Goal: Task Accomplishment & Management: Manage account settings

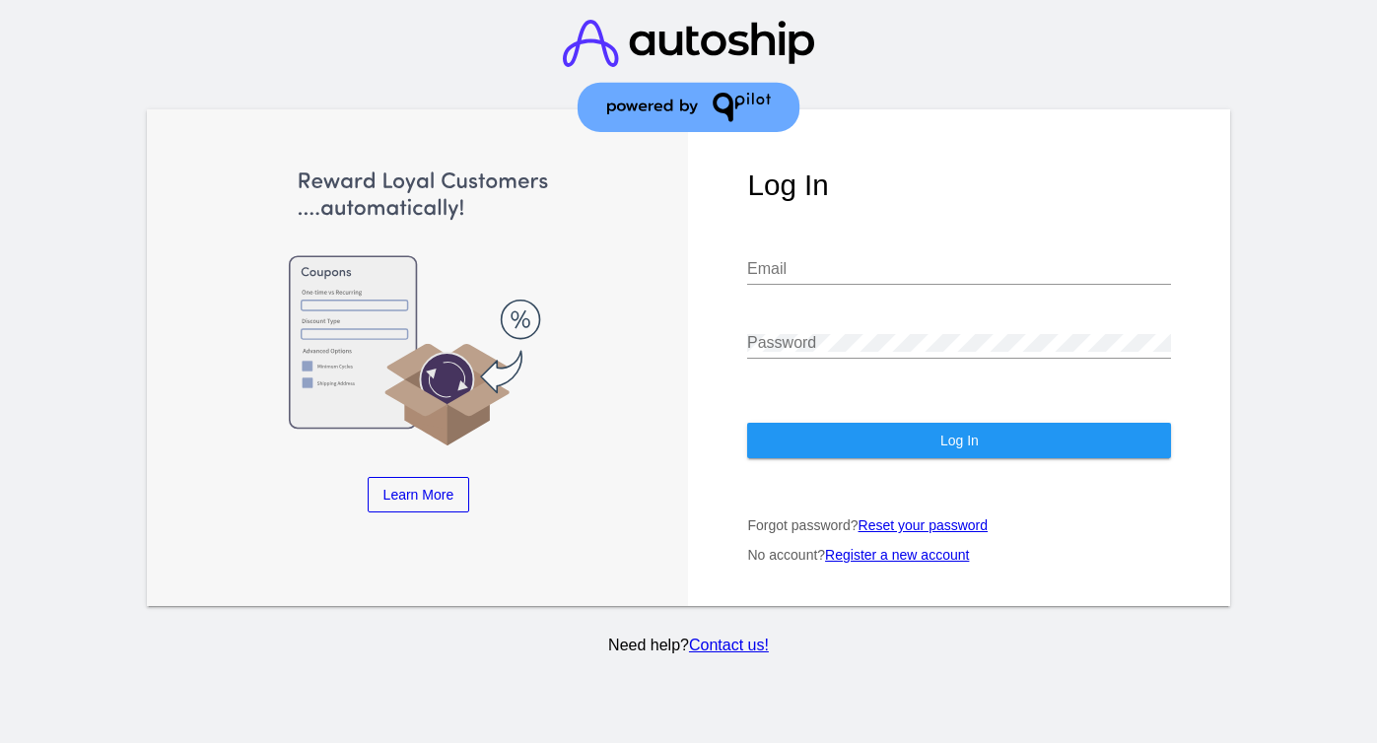
type input "[PERSON_NAME][EMAIL_ADDRESS][DOMAIN_NAME]"
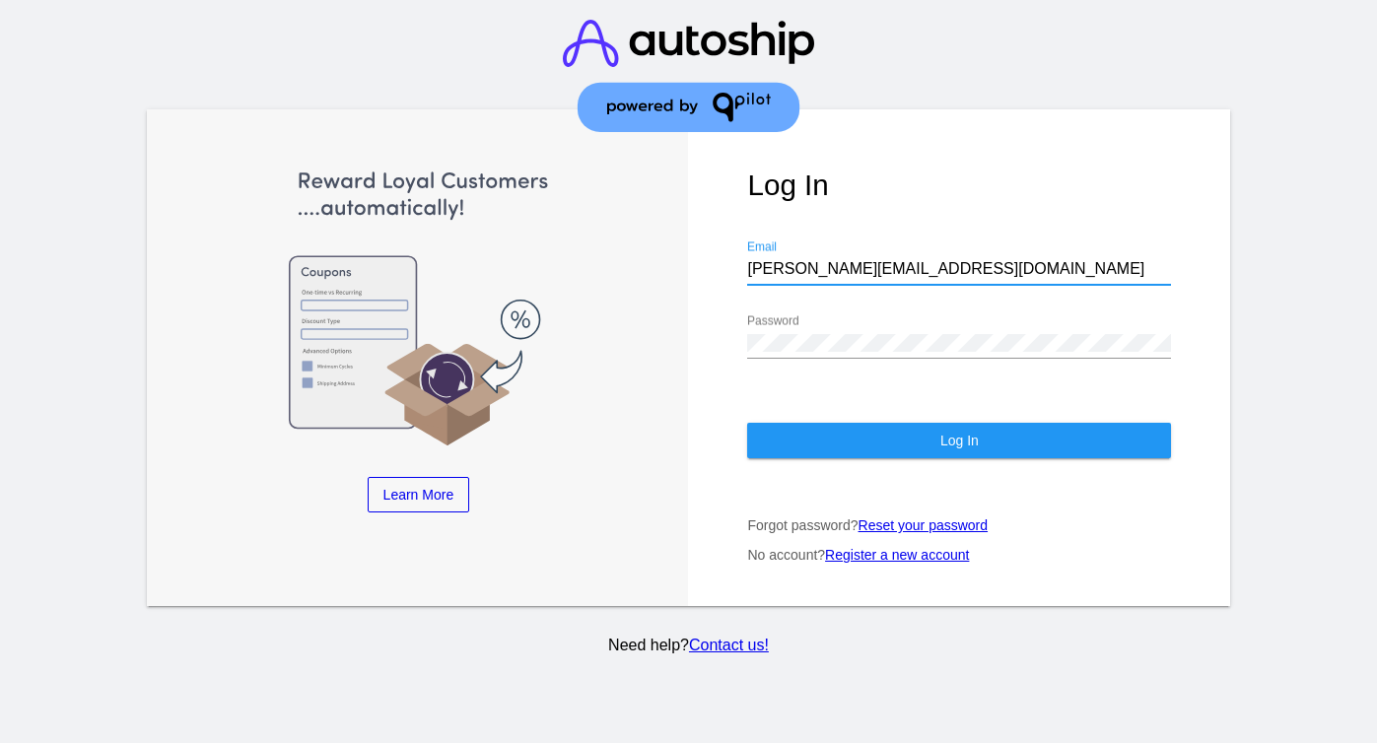
click at [860, 425] on button "Log In" at bounding box center [959, 440] width 424 height 35
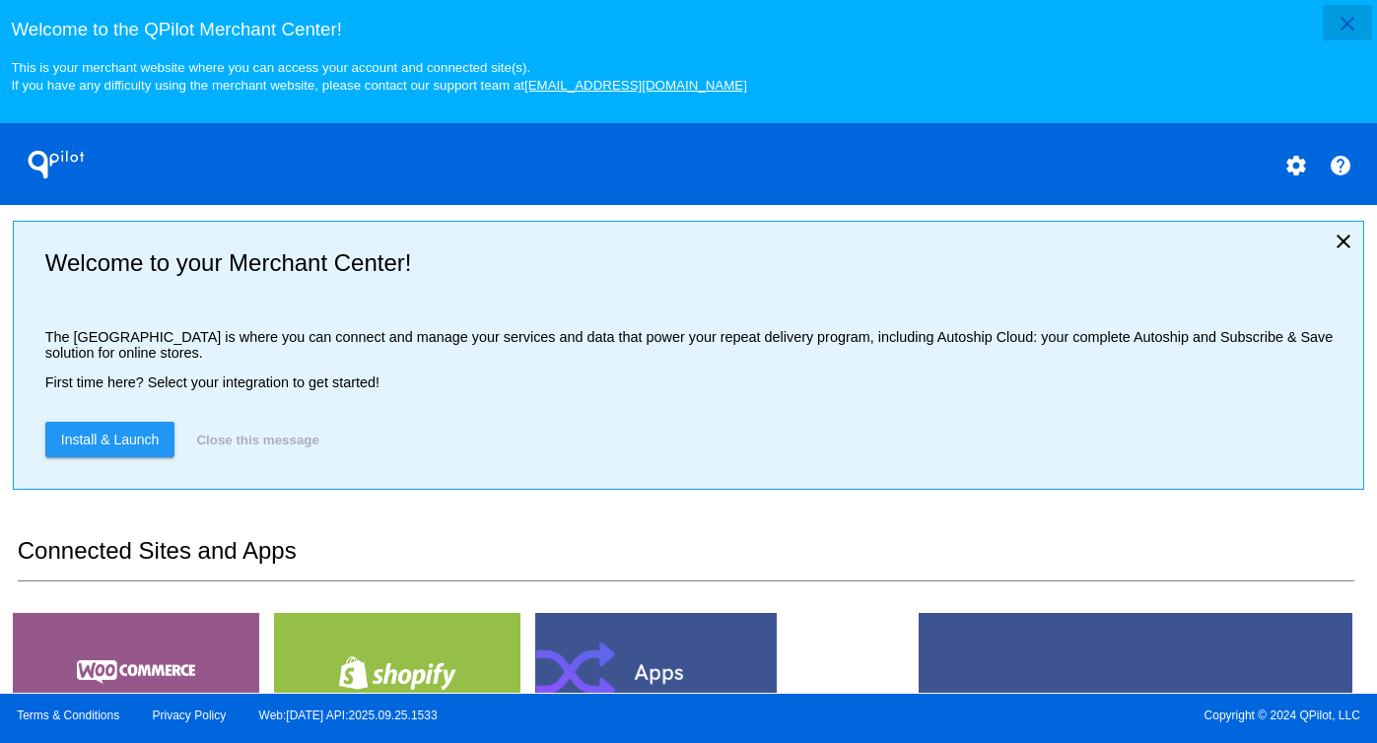
click at [1350, 19] on mat-icon "close" at bounding box center [1348, 24] width 24 height 24
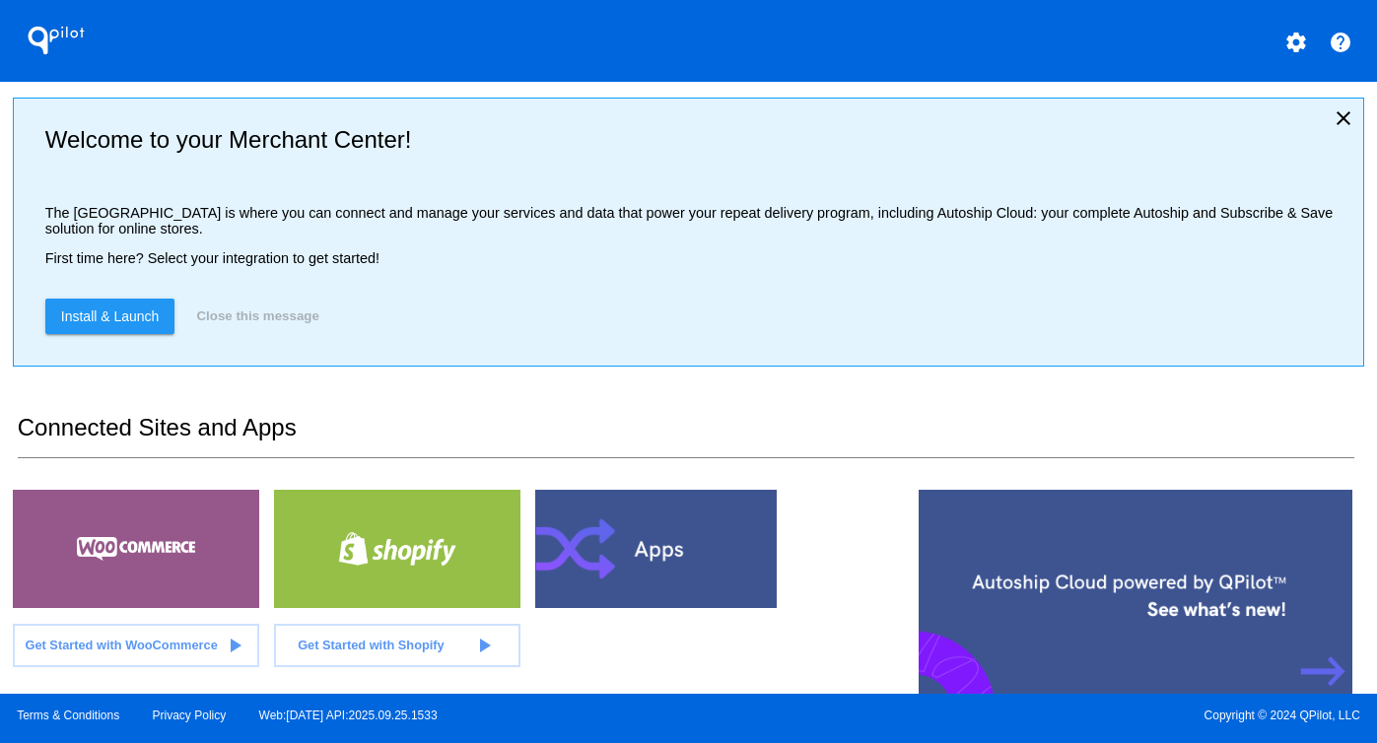
click at [1294, 45] on mat-icon "settings" at bounding box center [1296, 43] width 24 height 24
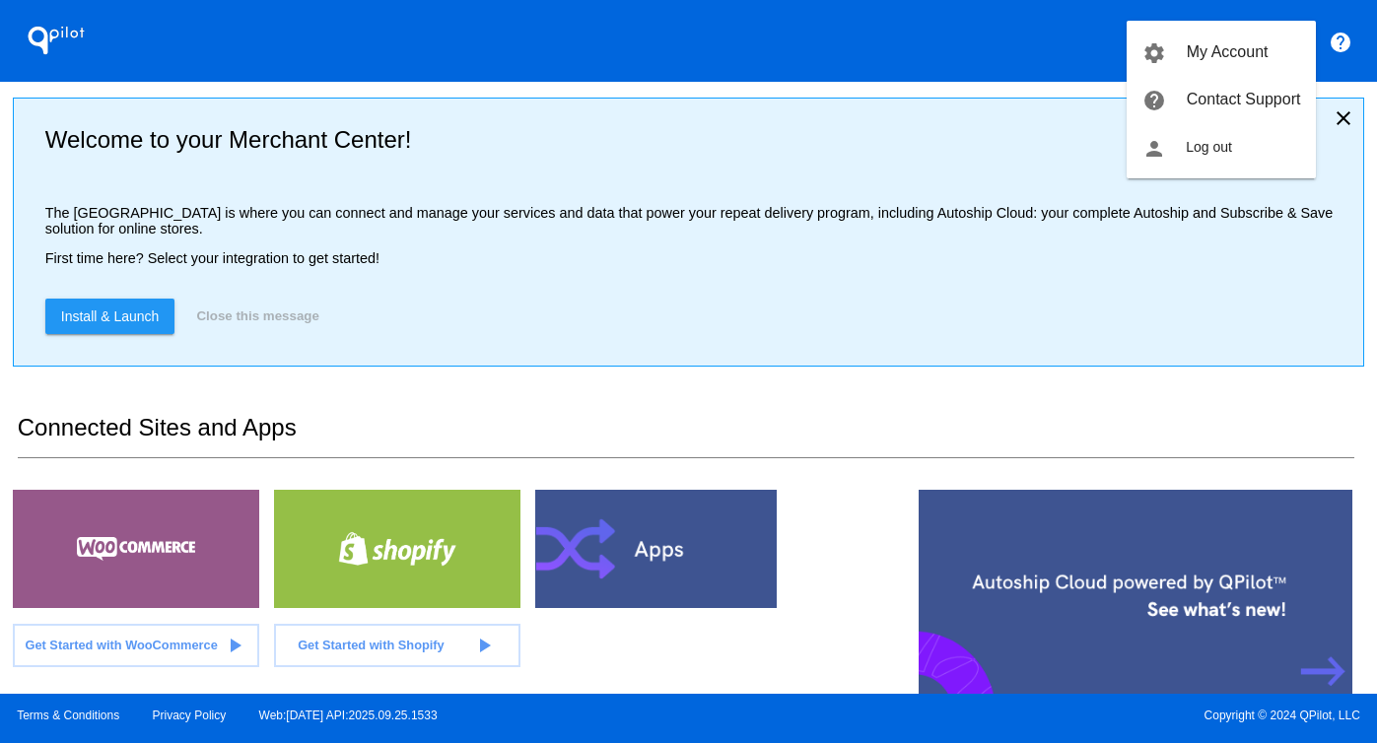
click at [912, 426] on div at bounding box center [688, 371] width 1377 height 743
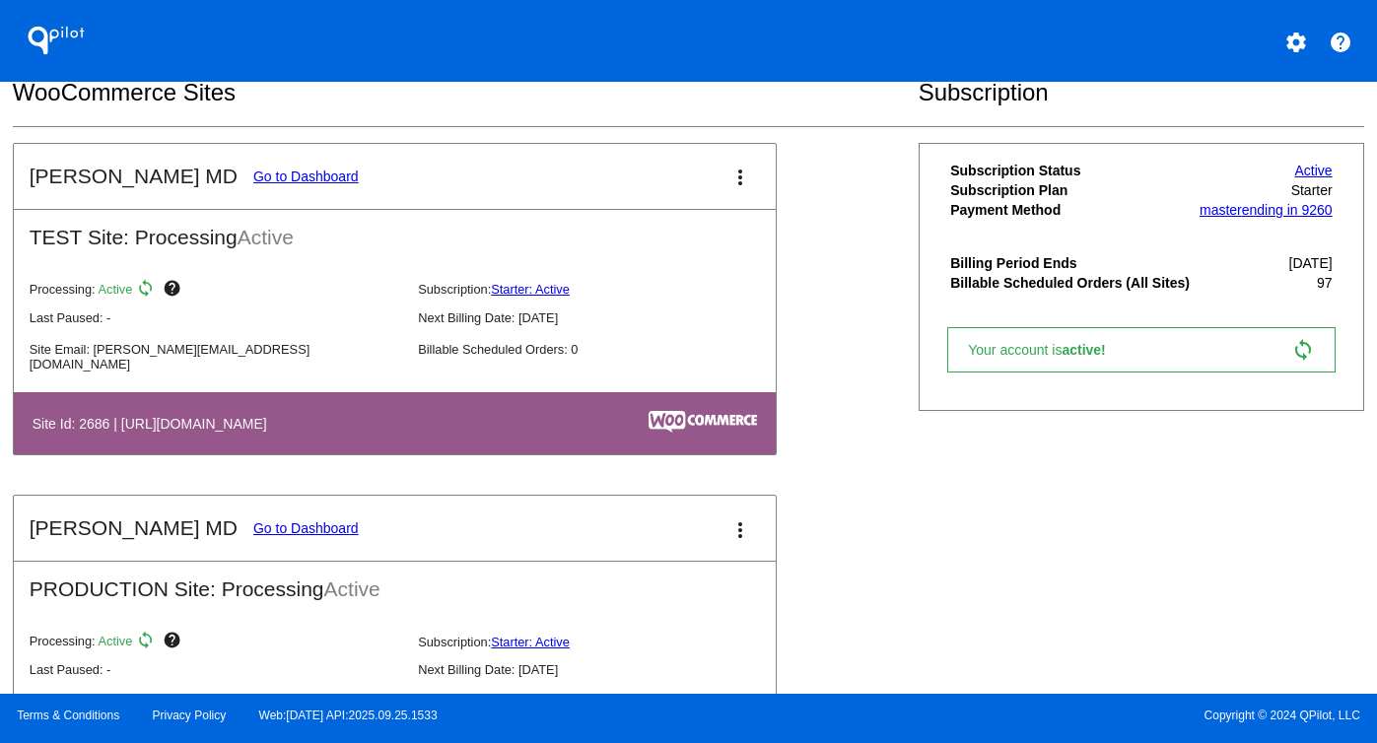
scroll to position [659, 0]
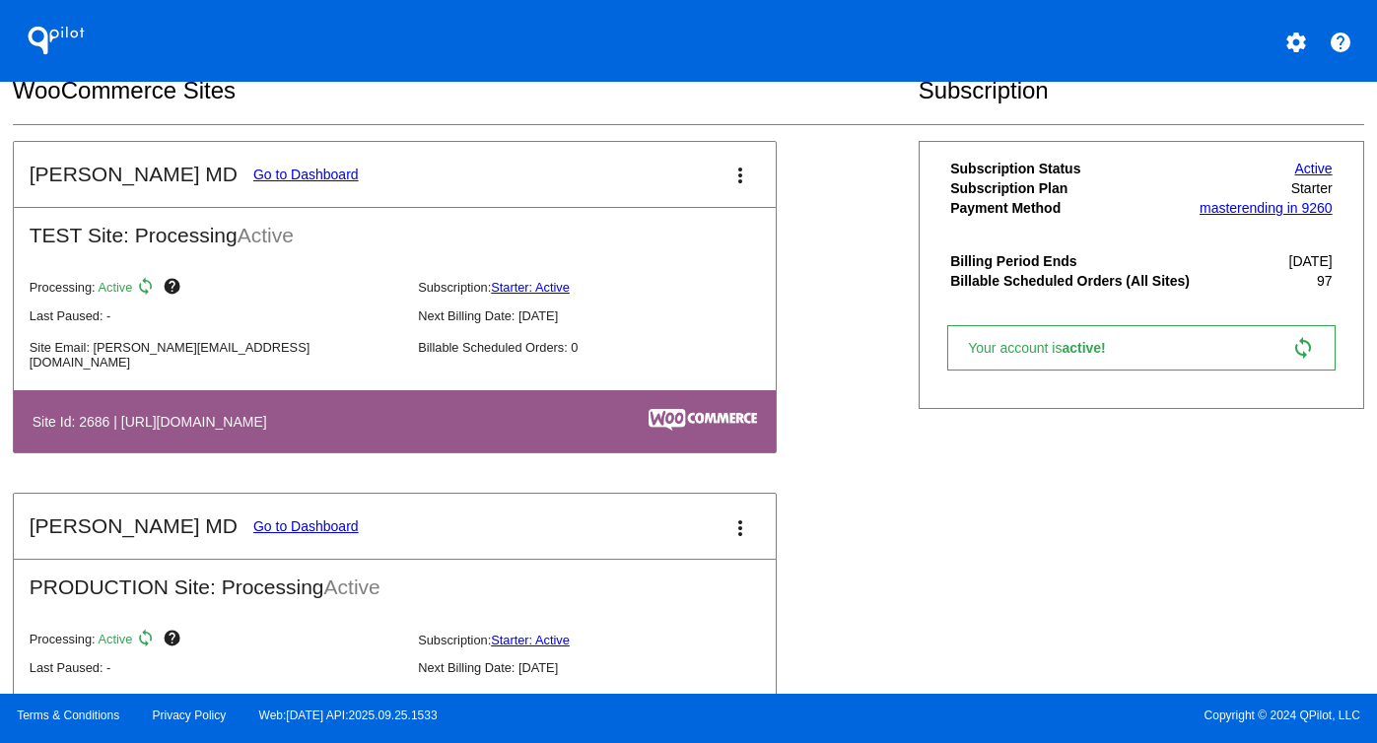
click at [253, 179] on link "Go to Dashboard" at bounding box center [305, 175] width 105 height 16
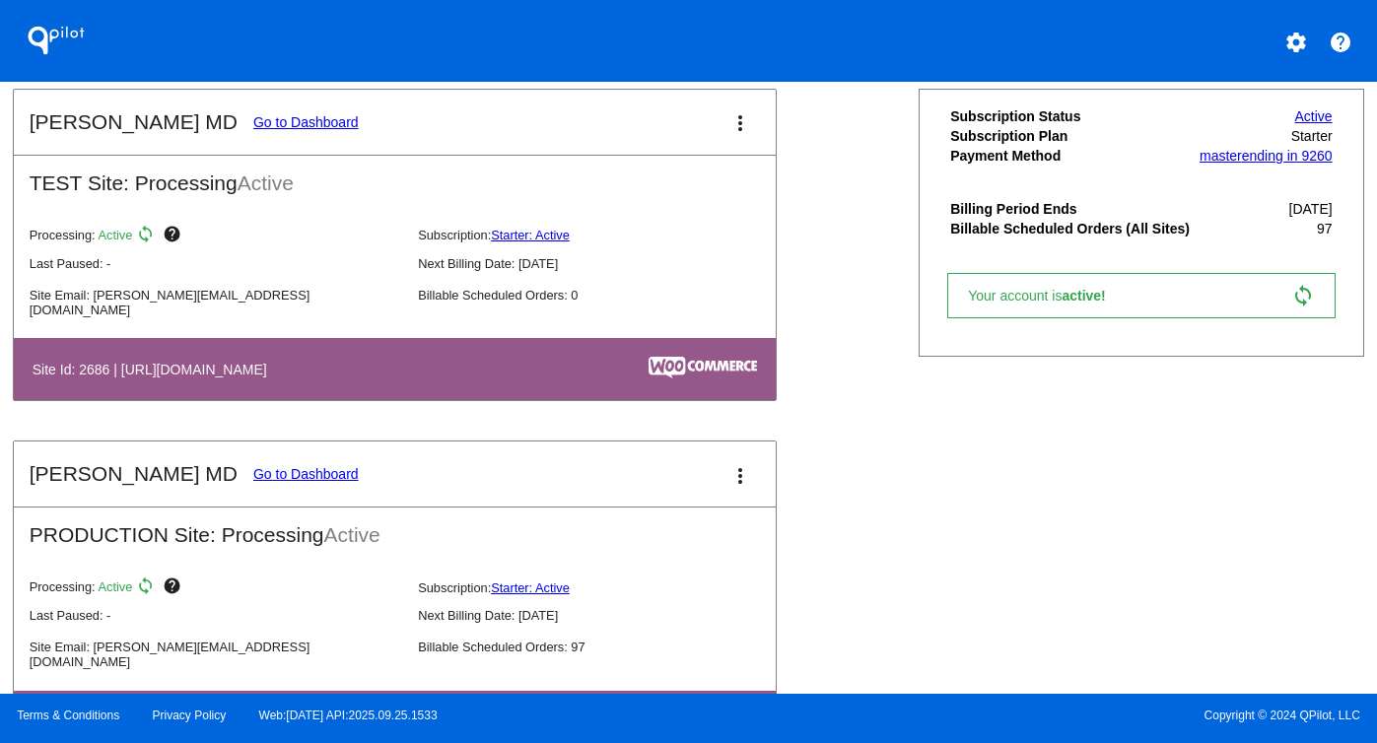
scroll to position [820, 0]
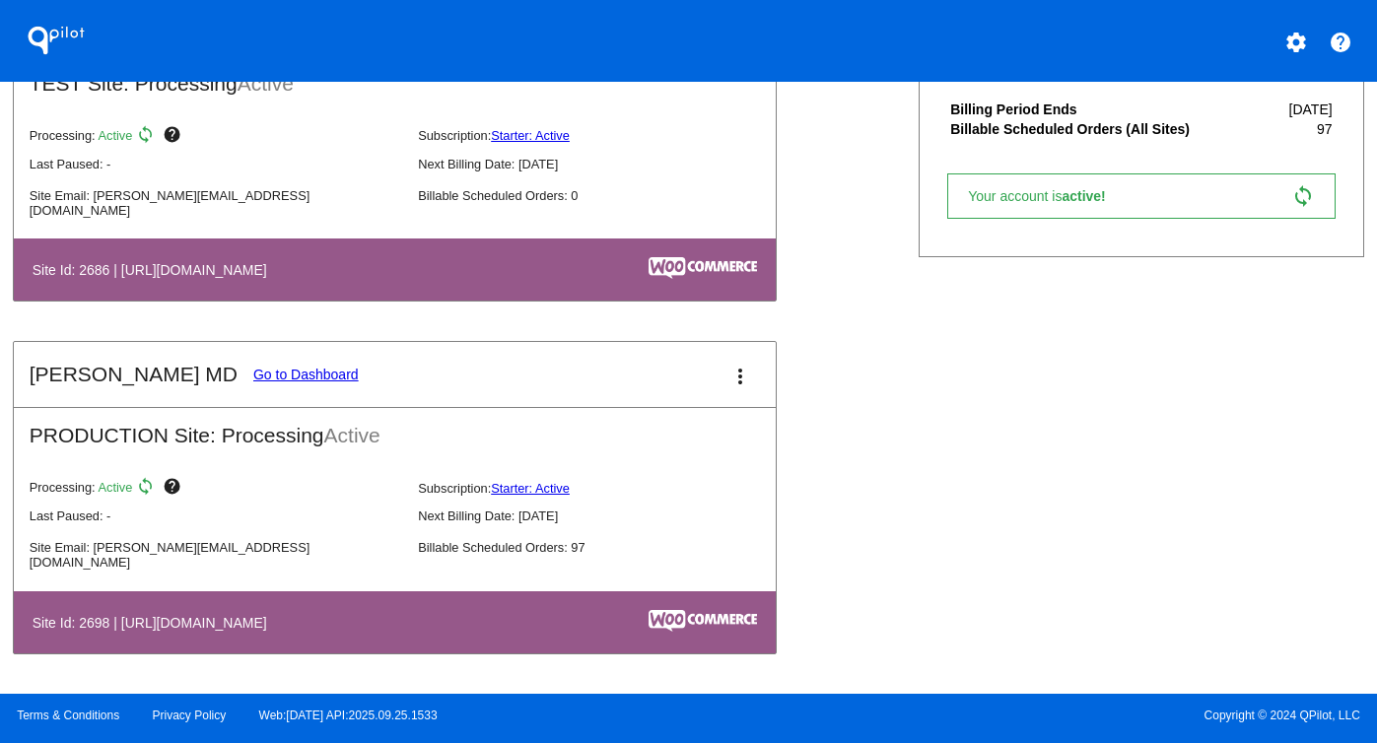
click at [265, 375] on link "Go to Dashboard" at bounding box center [305, 375] width 105 height 16
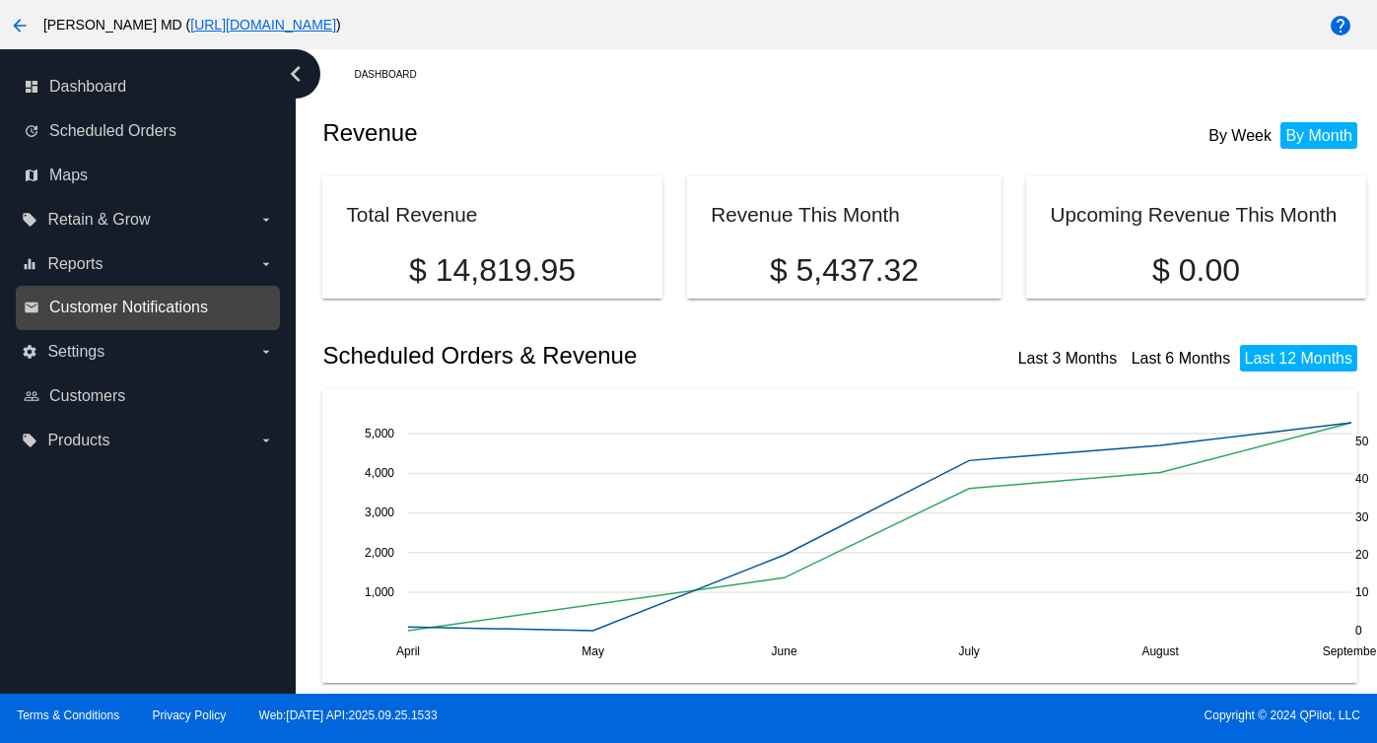
click at [171, 304] on span "Customer Notifications" at bounding box center [128, 308] width 159 height 18
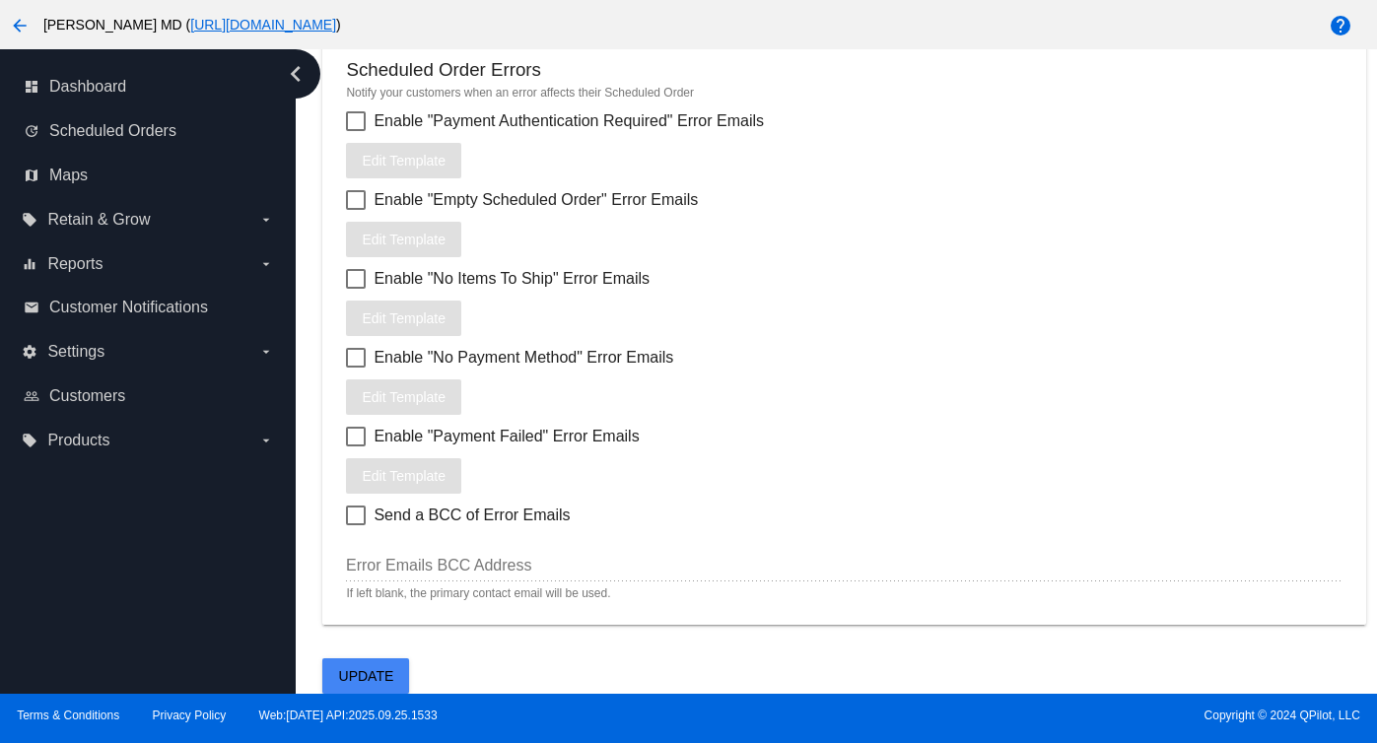
scroll to position [2454, 0]
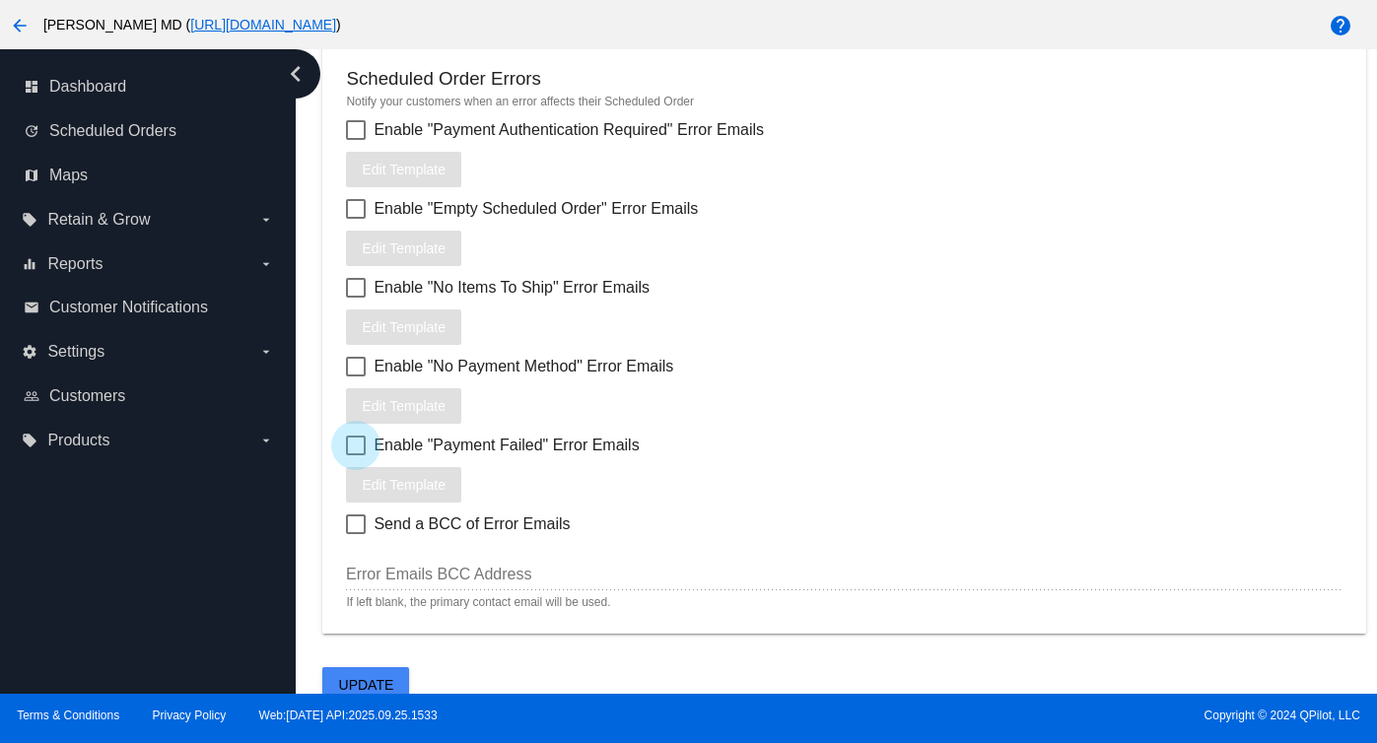
click at [357, 455] on div at bounding box center [356, 446] width 20 height 20
click at [356, 456] on input "Enable "Payment Failed" Error Emails" at bounding box center [355, 455] width 1 height 1
checkbox input "true"
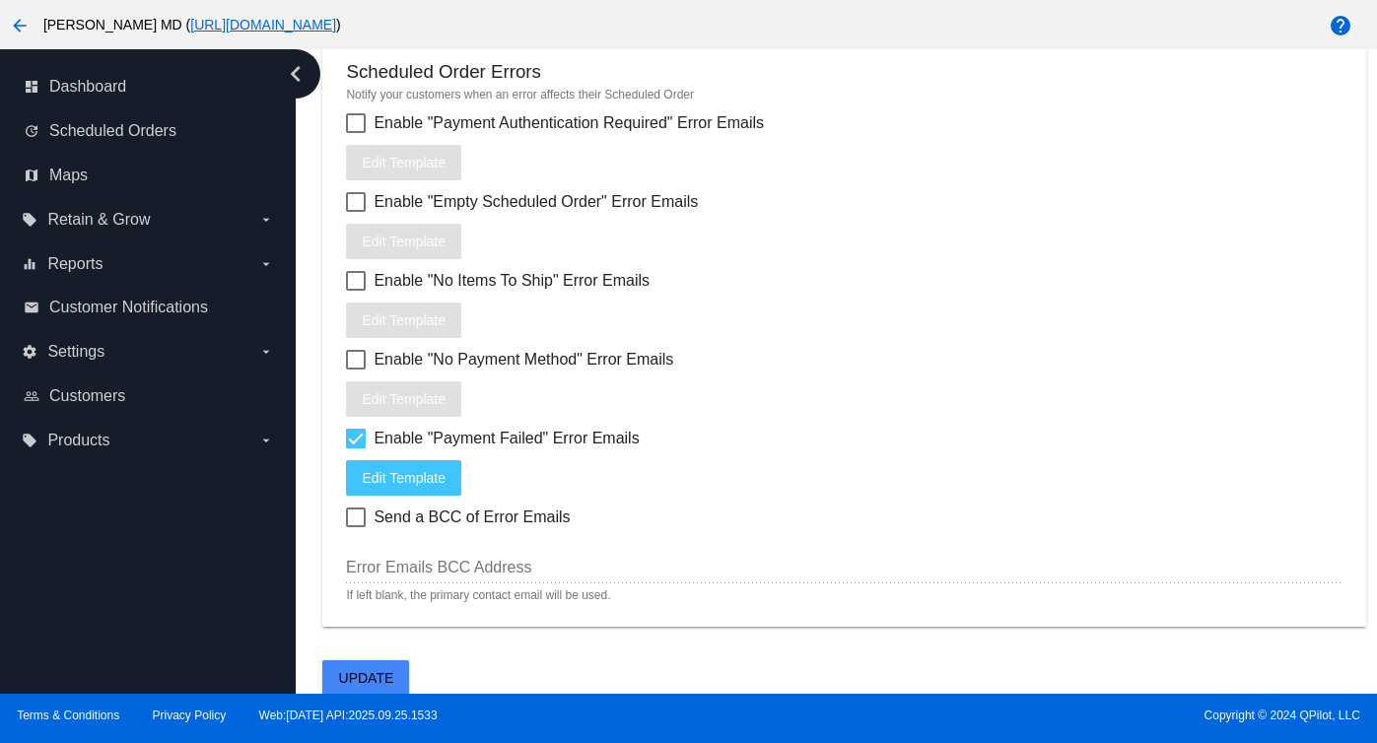
scroll to position [2493, 0]
click at [373, 676] on span "Update" at bounding box center [366, 676] width 55 height 16
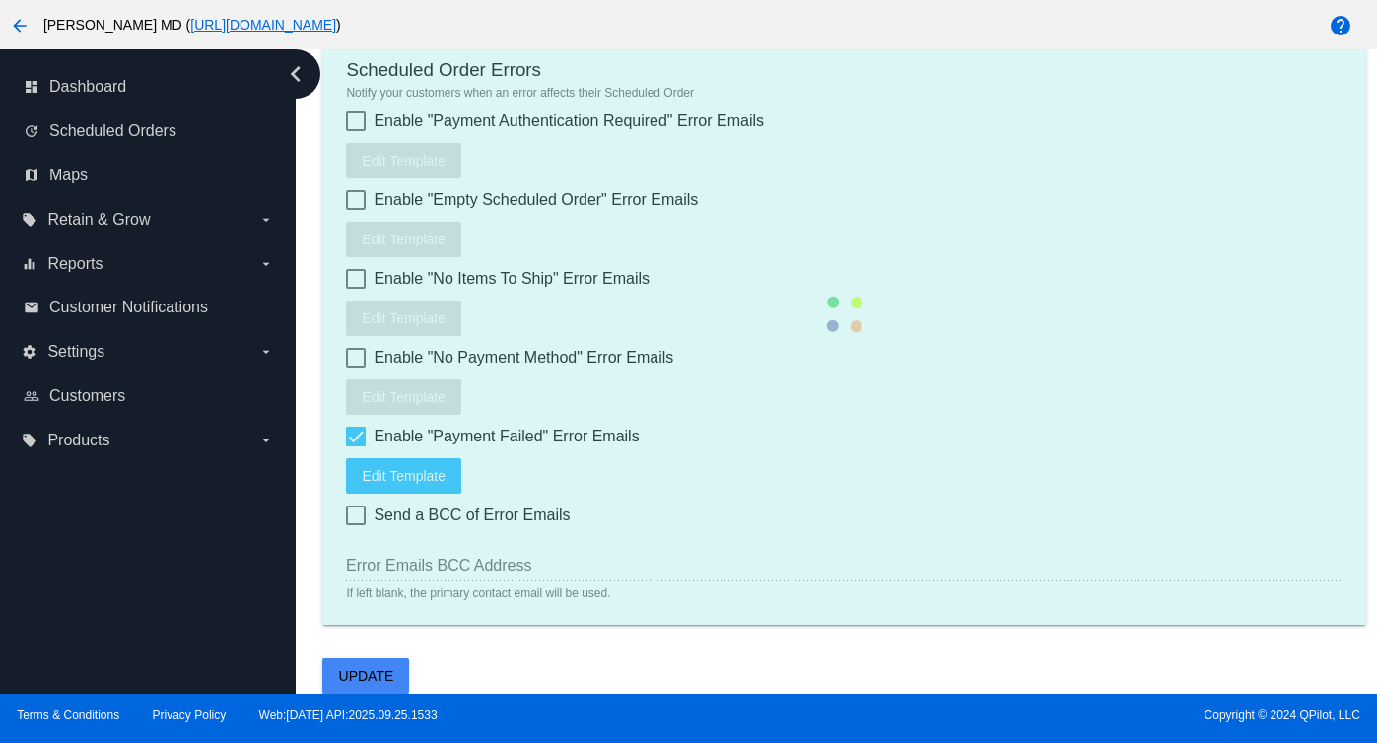
type input "1"
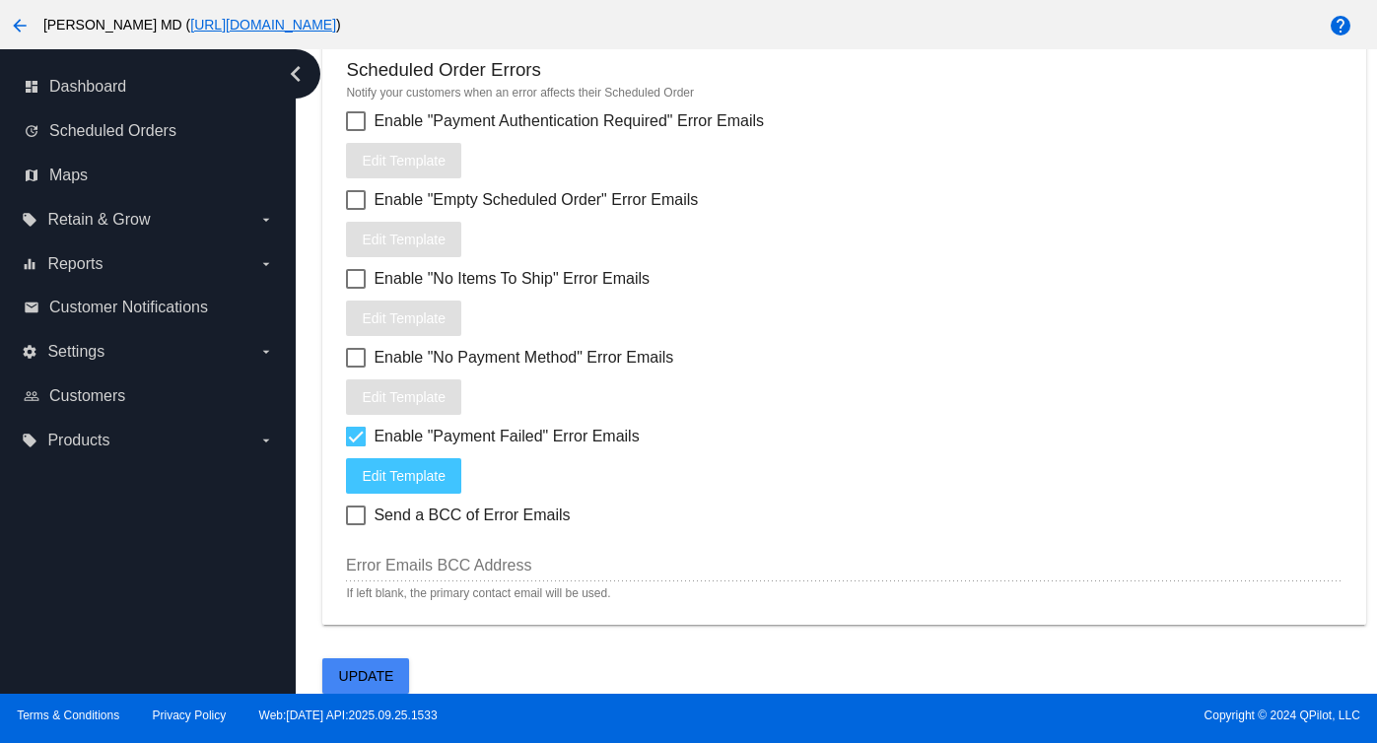
scroll to position [2491, 0]
drag, startPoint x: 644, startPoint y: 429, endPoint x: 374, endPoint y: 438, distance: 270.2
click at [374, 438] on div "Enable "Payment Failed" Error Emails" at bounding box center [843, 437] width 995 height 24
copy span "Enable "Payment Failed" Error Emails"
